Goal: Task Accomplishment & Management: Use online tool/utility

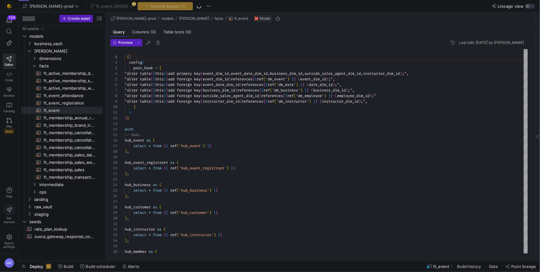
scroll to position [33, 0]
click at [151, 7] on span "Commit & push (1)" at bounding box center [168, 6] width 35 height 5
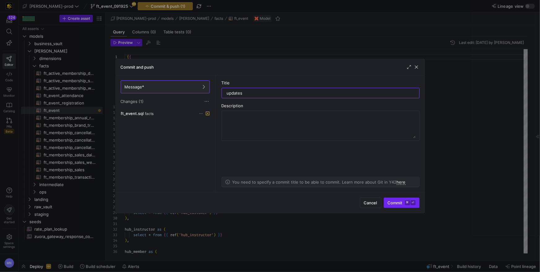
type input "updates"
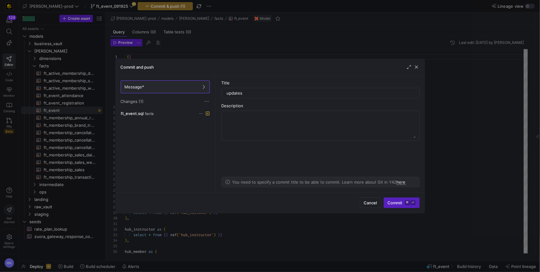
drag, startPoint x: 398, startPoint y: 203, endPoint x: 413, endPoint y: 205, distance: 15.3
click at [397, 203] on span "Commit ⌘ ⏎" at bounding box center [402, 202] width 28 height 5
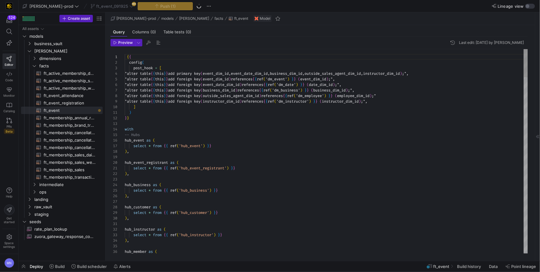
click at [405, 189] on div "select * from { { ref ( 'hub_business' ) } }" at bounding box center [326, 191] width 403 height 6
type textarea "{{ config( post_hook = [ "alter table {{ this }} add primary key (event_dim_id,…"
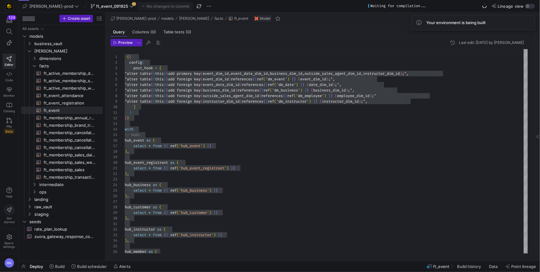
drag, startPoint x: 123, startPoint y: 44, endPoint x: 179, endPoint y: 59, distance: 57.5
click at [123, 44] on span "Preview" at bounding box center [125, 43] width 15 height 4
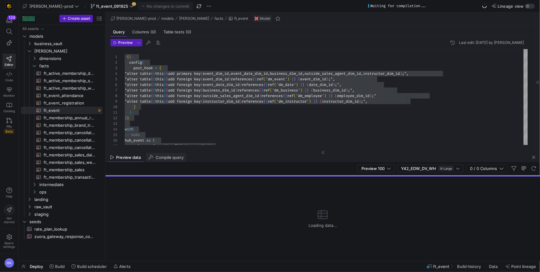
click at [166, 160] on span "Compile query" at bounding box center [170, 158] width 28 height 4
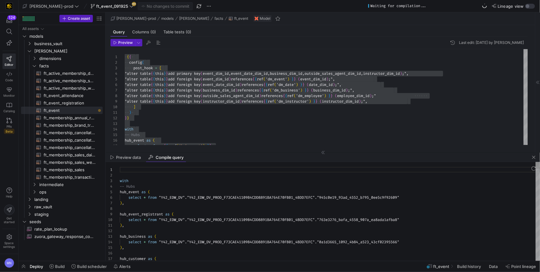
scroll to position [56, 0]
click at [536, 157] on span "button" at bounding box center [533, 157] width 7 height 7
